Goal: Navigation & Orientation: Find specific page/section

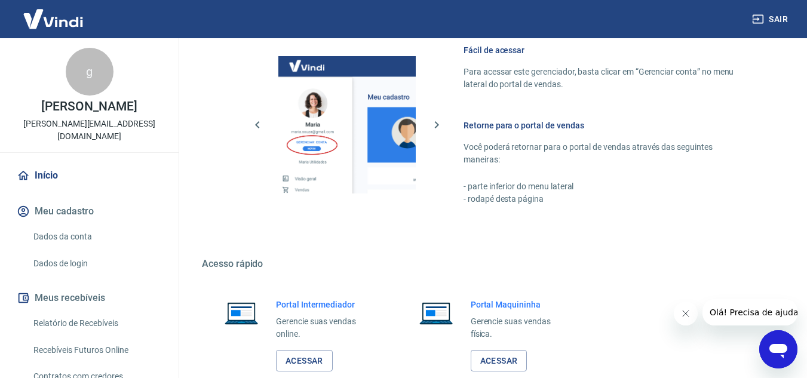
scroll to position [487, 0]
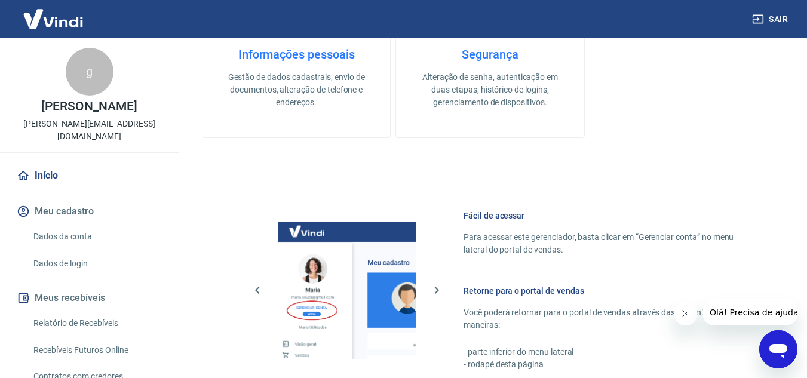
click at [40, 163] on link "Início" at bounding box center [89, 176] width 150 height 26
